Goal: Navigation & Orientation: Understand site structure

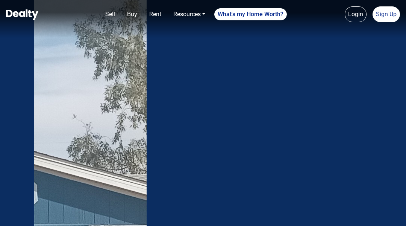
scroll to position [2858, 0]
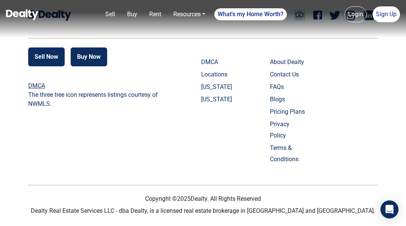
scroll to position [2410, 0]
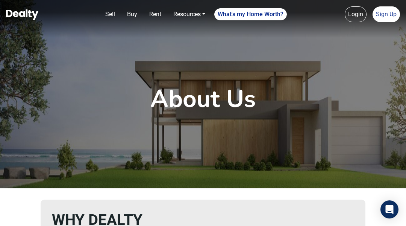
scroll to position [896, 0]
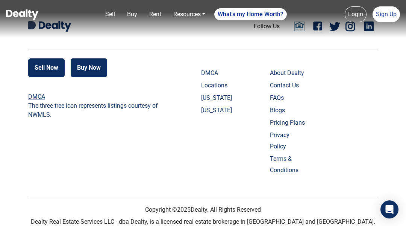
scroll to position [1136, 0]
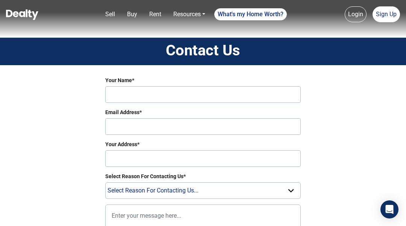
scroll to position [317, 0]
